Goal: Information Seeking & Learning: Check status

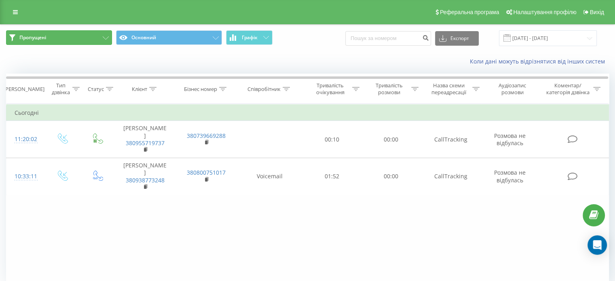
click at [88, 39] on button "Пропущені" at bounding box center [59, 37] width 106 height 15
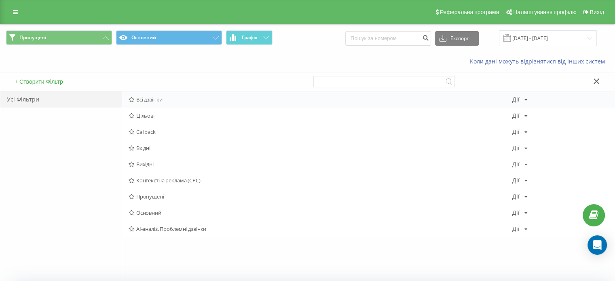
click at [153, 98] on span "Всі дзвінки" at bounding box center [321, 100] width 384 height 6
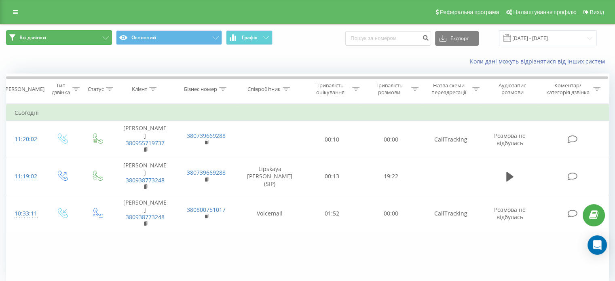
click at [73, 40] on button "Всі дзвінки" at bounding box center [59, 37] width 106 height 15
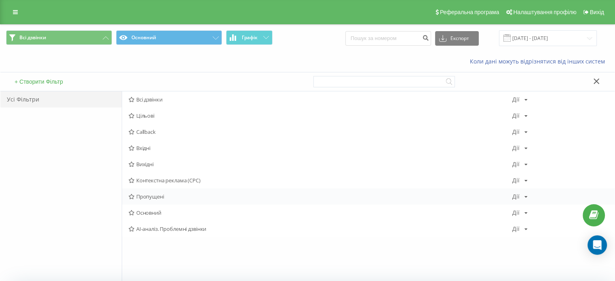
click at [154, 192] on div "Пропущені Дії Редагувати Копіювати Видалити За замовчуванням Поділитися" at bounding box center [368, 196] width 492 height 16
click at [148, 197] on span "Пропущені" at bounding box center [321, 197] width 384 height 6
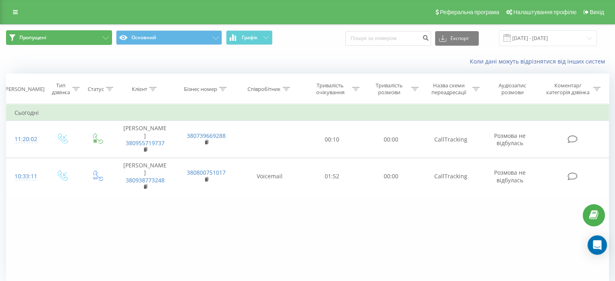
click at [72, 42] on button "Пропущені" at bounding box center [59, 37] width 106 height 15
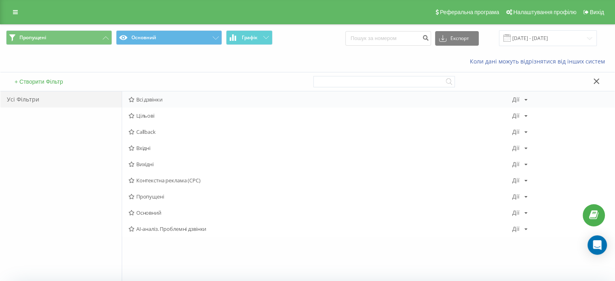
click at [155, 98] on span "Всі дзвінки" at bounding box center [321, 100] width 384 height 6
click at [150, 194] on span "Пропущені" at bounding box center [321, 197] width 384 height 6
